Goal: Task Accomplishment & Management: Complete application form

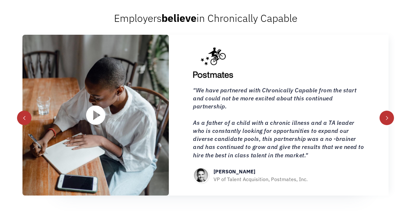
scroll to position [647, 0]
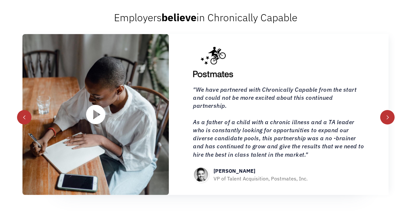
click at [387, 117] on div "next slide" at bounding box center [387, 117] width 4 height 4
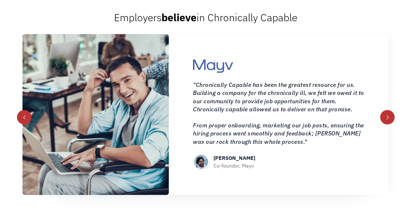
click at [387, 117] on div "next slide" at bounding box center [387, 117] width 4 height 4
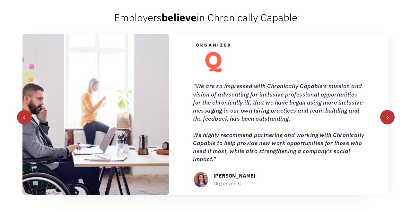
click at [387, 117] on div "next slide" at bounding box center [387, 117] width 4 height 4
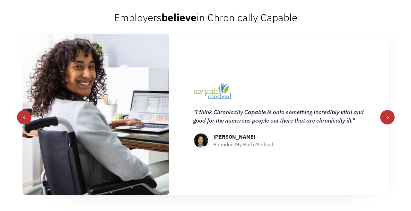
click at [387, 117] on div "next slide" at bounding box center [387, 117] width 4 height 4
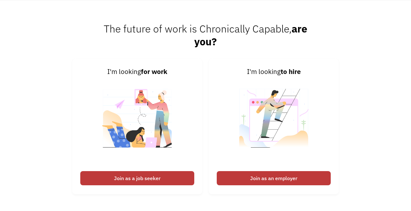
scroll to position [1438, 0]
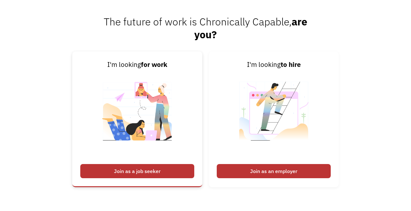
click at [133, 173] on div "Join as a job seeker" at bounding box center [137, 171] width 114 height 14
click at [137, 171] on div "Join as a job seeker" at bounding box center [137, 171] width 114 height 14
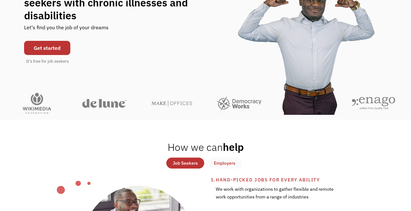
scroll to position [0, 0]
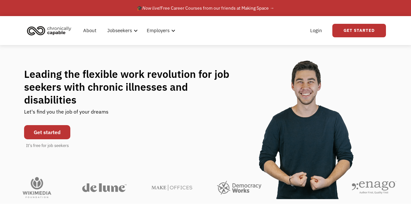
click at [48, 126] on link "Get started" at bounding box center [47, 132] width 46 height 14
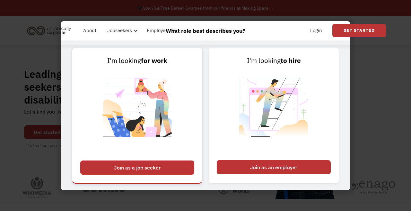
click at [129, 166] on div "Join as a job seeker" at bounding box center [137, 167] width 114 height 14
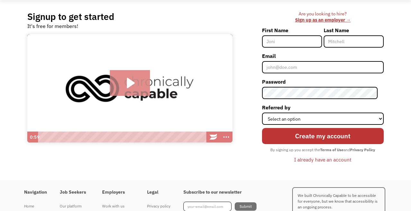
click at [129, 83] on icon "Play Video: Introducing Chronically Capable" at bounding box center [131, 83] width 8 height 10
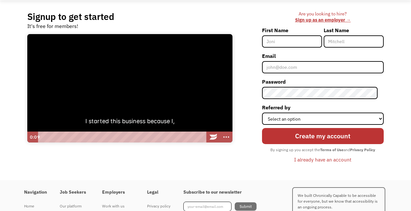
click at [181, 98] on div at bounding box center [129, 88] width 205 height 109
click at [154, 90] on div at bounding box center [129, 88] width 205 height 109
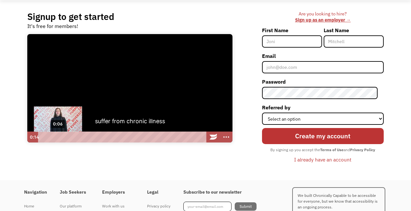
click at [59, 137] on div "0:06" at bounding box center [122, 136] width 163 height 11
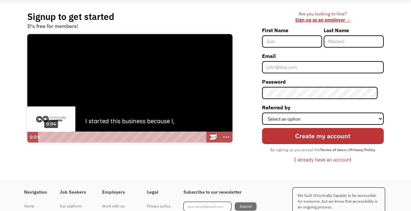
click at [51, 136] on div "0:04" at bounding box center [122, 136] width 163 height 11
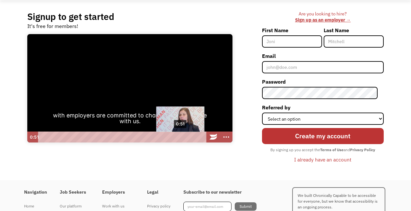
click at [181, 137] on div "0:51" at bounding box center [122, 136] width 163 height 11
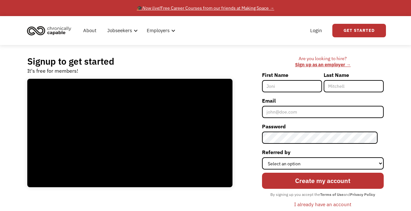
click at [254, 7] on div "🎓 Now live! Free Career Courses from our friends at Making Space →" at bounding box center [205, 8] width 137 height 8
click at [277, 87] on input "First Name" at bounding box center [292, 86] width 60 height 12
type input "[PERSON_NAME]"
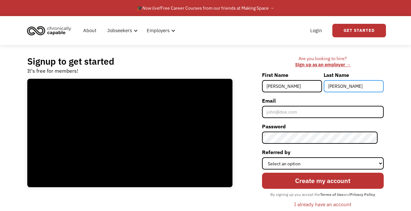
type input "[PERSON_NAME]"
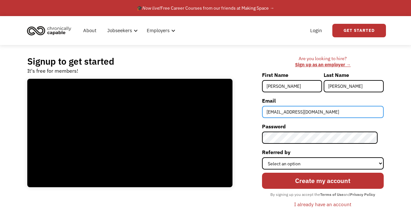
type input "[EMAIL_ADDRESS][DOMAIN_NAME]"
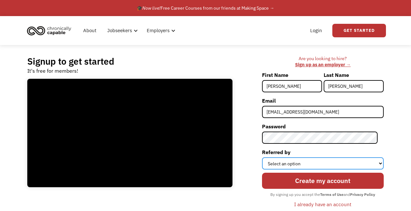
click at [286, 157] on select "Select an option Instagram Facebook Twitter Search Engine News Article Word of …" at bounding box center [323, 163] width 122 height 12
select select "Other"
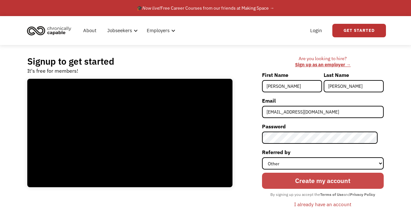
click at [324, 182] on input "Create my account" at bounding box center [323, 180] width 122 height 16
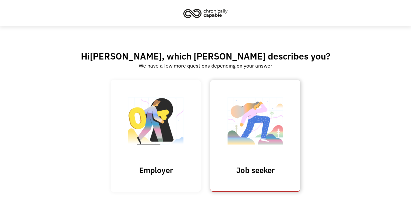
click at [256, 129] on img at bounding box center [255, 124] width 64 height 63
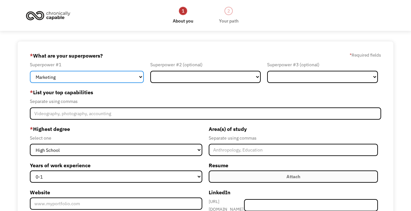
click at [140, 77] on select "Marketing Human Resources Finance Technology Operations Sales Industrial & Manu…" at bounding box center [87, 77] width 114 height 12
select select "Customer Service"
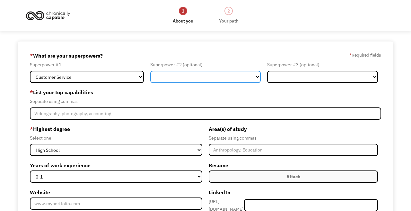
click at [175, 78] on select "Marketing Human Resources Finance Technology Operations Sales Industrial & Manu…" at bounding box center [205, 77] width 110 height 12
select select "Technology"
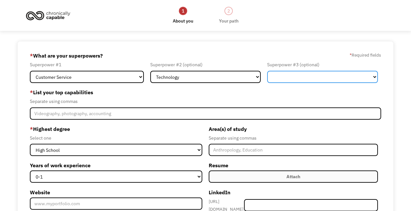
click at [280, 79] on select "Marketing Human Resources Finance Technology Operations Sales Industrial & Manu…" at bounding box center [322, 77] width 110 height 12
select select "Design"
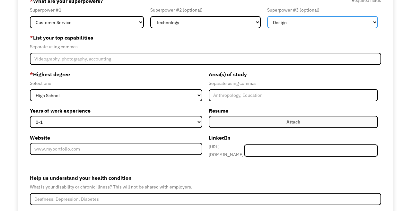
scroll to position [55, 0]
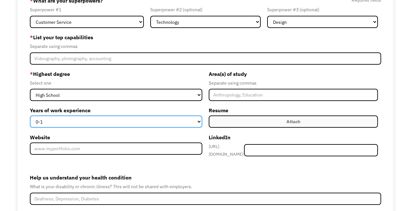
click at [198, 120] on select "0-1 2-4 5-10 11-15 15+" at bounding box center [116, 121] width 172 height 12
select select "15+"
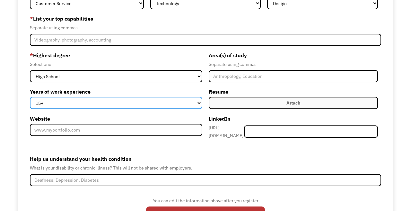
scroll to position [72, 0]
